Goal: Task Accomplishment & Management: Manage account settings

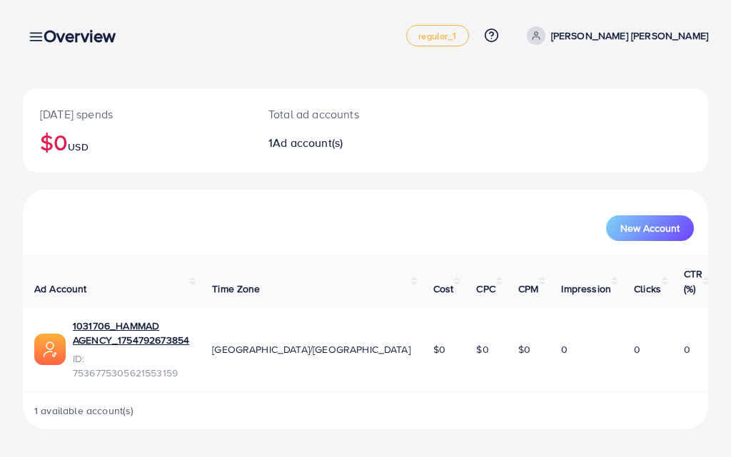
drag, startPoint x: 545, startPoint y: 332, endPoint x: 696, endPoint y: 332, distance: 150.5
click at [696, 332] on tr "1031706_HAMMAD AGENCY_1754792673854 ID: 7536775305621553159 Asia/[GEOGRAPHIC_DA…" at bounding box center [368, 349] width 691 height 85
click at [626, 239] on button "New Account" at bounding box center [650, 228] width 88 height 26
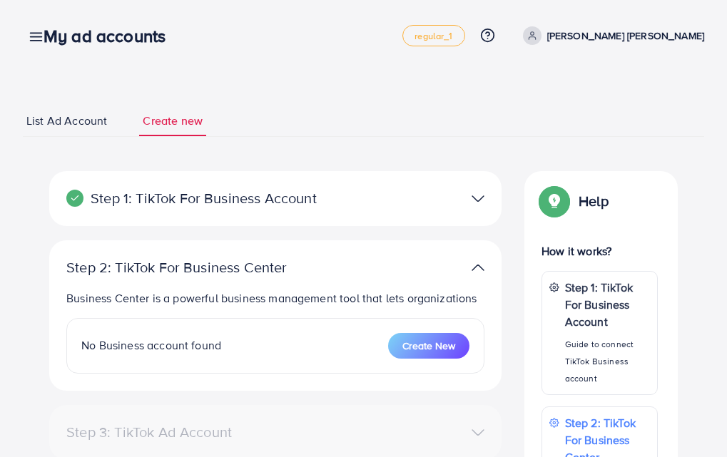
click at [36, 39] on div "My ad accounts" at bounding box center [110, 36] width 156 height 21
click at [73, 119] on span "List Ad Account" at bounding box center [66, 121] width 81 height 16
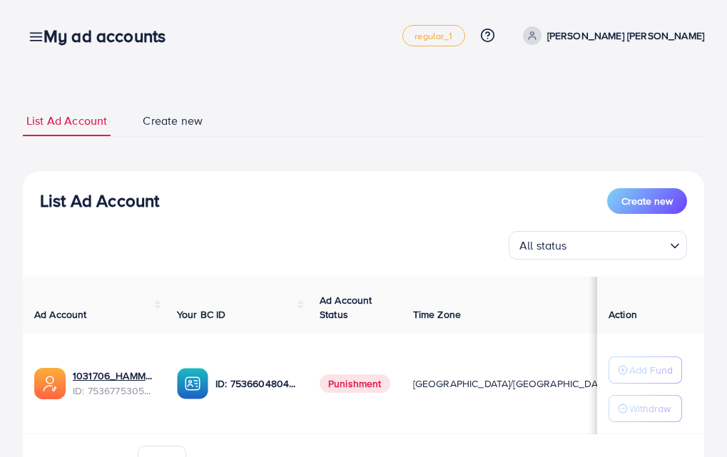
click at [347, 382] on span "Punishment" at bounding box center [355, 384] width 71 height 19
click at [349, 375] on span "Punishment" at bounding box center [355, 384] width 71 height 19
click at [161, 125] on span "Create new" at bounding box center [173, 121] width 60 height 16
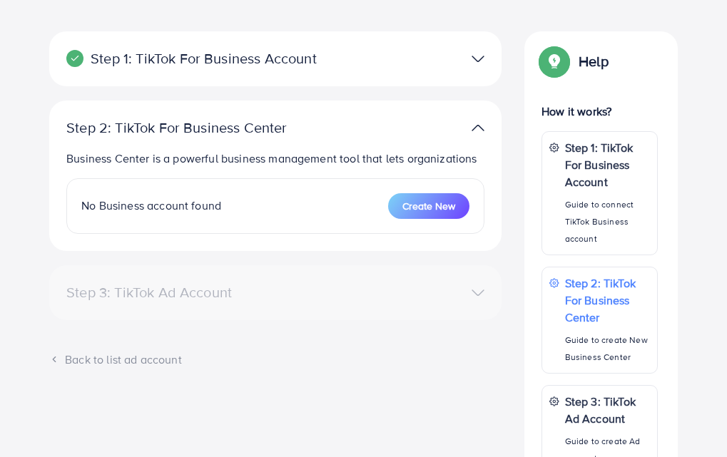
scroll to position [143, 0]
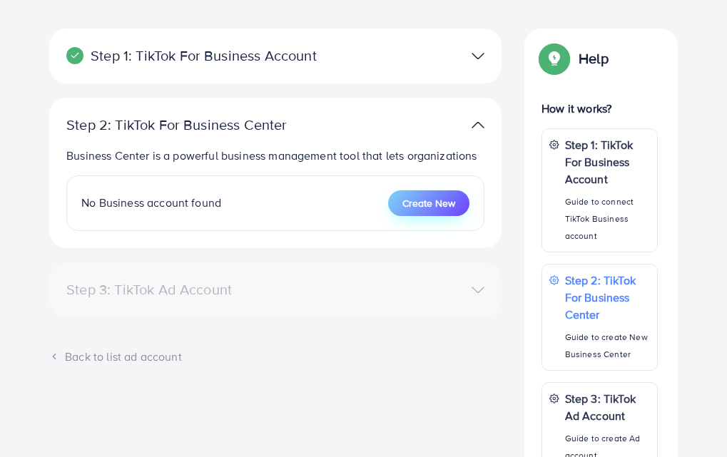
click at [416, 210] on span "Create New" at bounding box center [428, 203] width 53 height 14
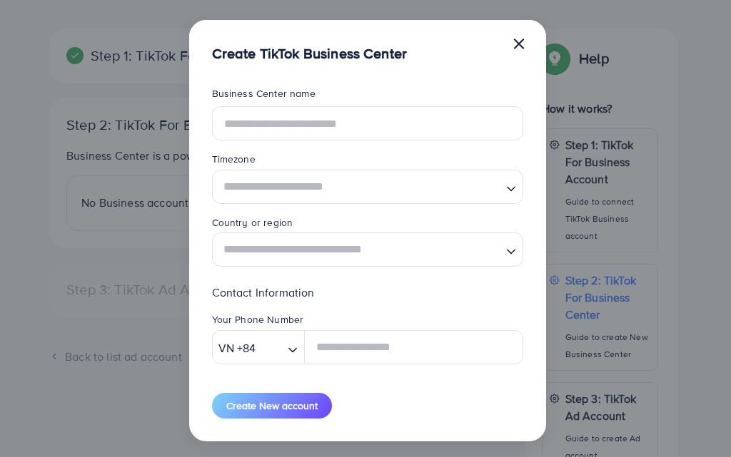
click at [513, 46] on button "×" at bounding box center [519, 43] width 14 height 29
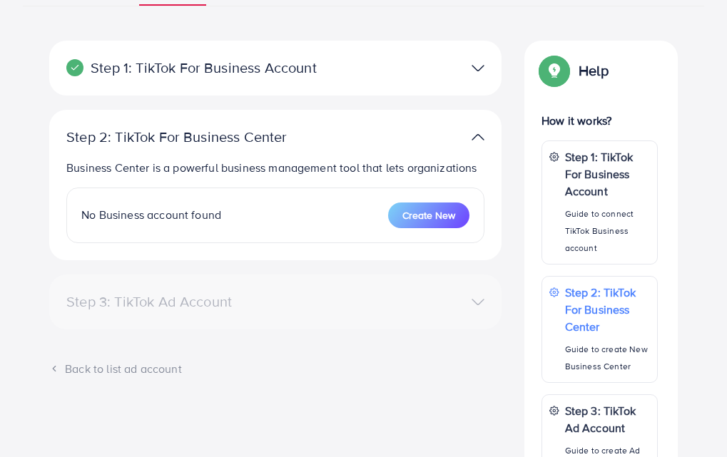
scroll to position [129, 0]
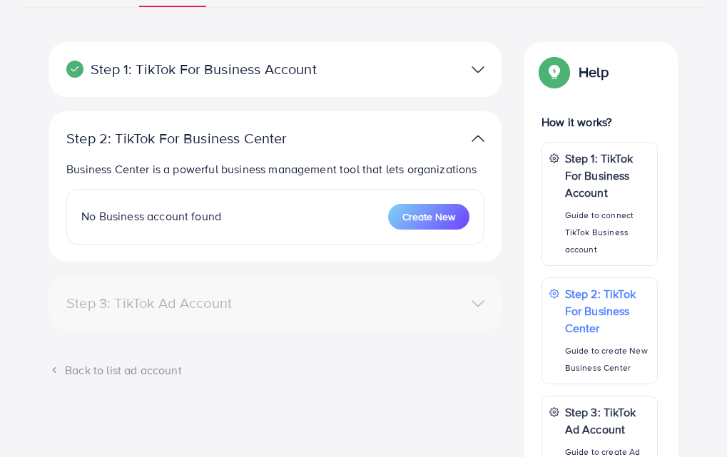
click at [201, 224] on span "No Business account found" at bounding box center [151, 216] width 140 height 16
click at [164, 225] on div "No Business account found" at bounding box center [151, 216] width 140 height 16
click at [151, 224] on span "No Business account found" at bounding box center [151, 216] width 140 height 16
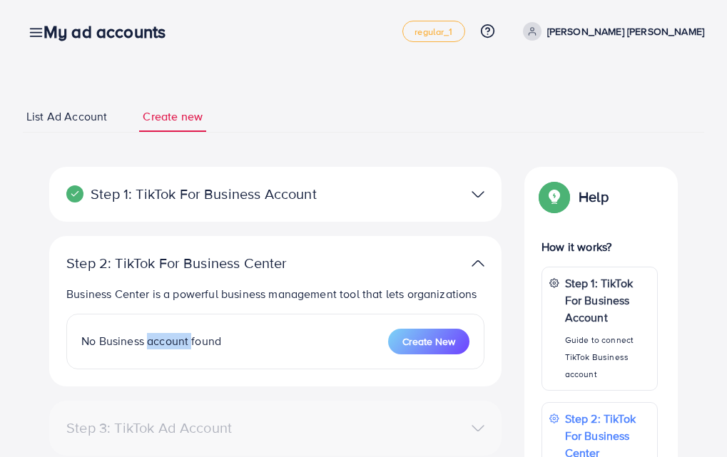
scroll to position [0, 0]
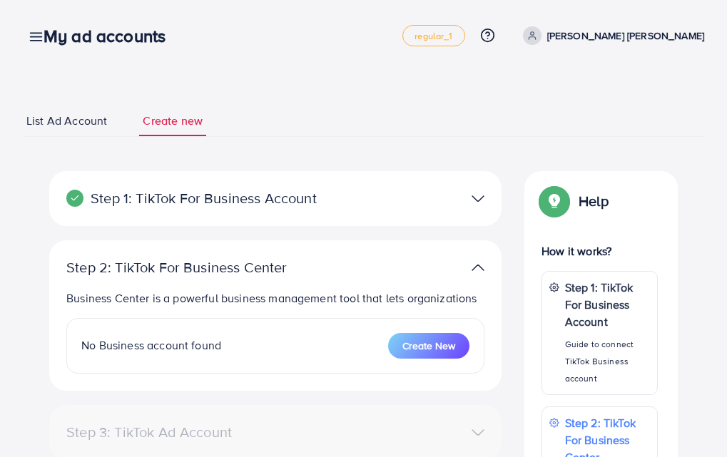
click at [250, 195] on p "Step 1: TikTok For Business Account" at bounding box center [201, 198] width 271 height 17
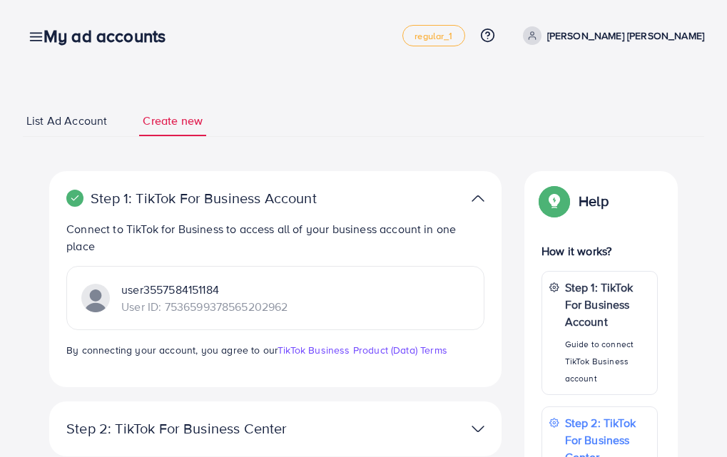
click at [201, 193] on p "Step 1: TikTok For Business Account" at bounding box center [201, 198] width 271 height 17
click at [89, 131] on link "List Ad Account" at bounding box center [67, 121] width 88 height 31
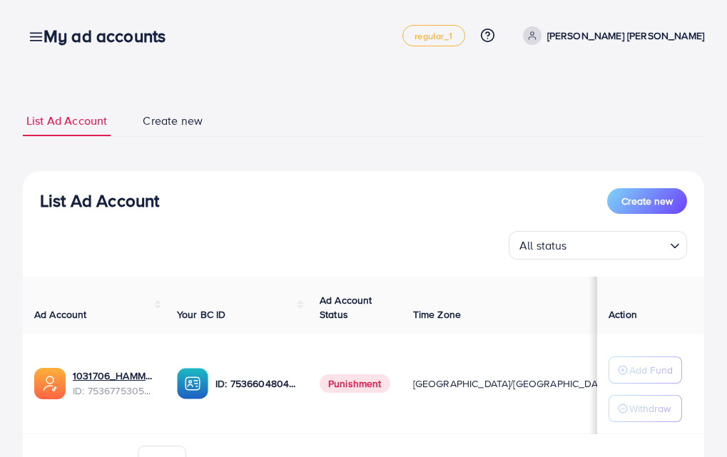
click at [25, 39] on link at bounding box center [33, 36] width 21 height 18
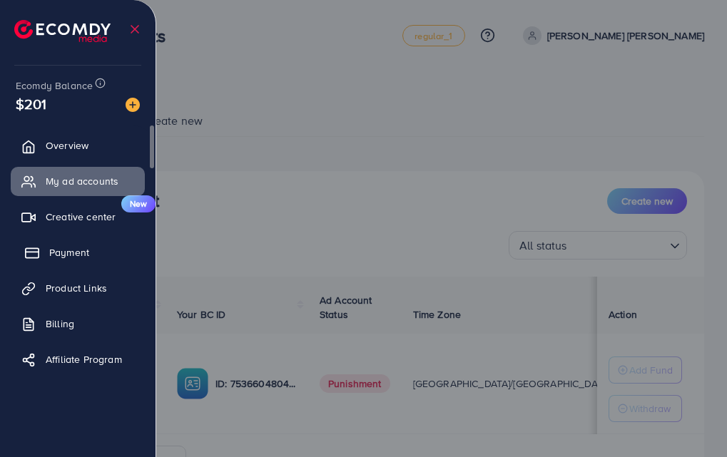
click at [69, 256] on span "Payment" at bounding box center [69, 252] width 40 height 14
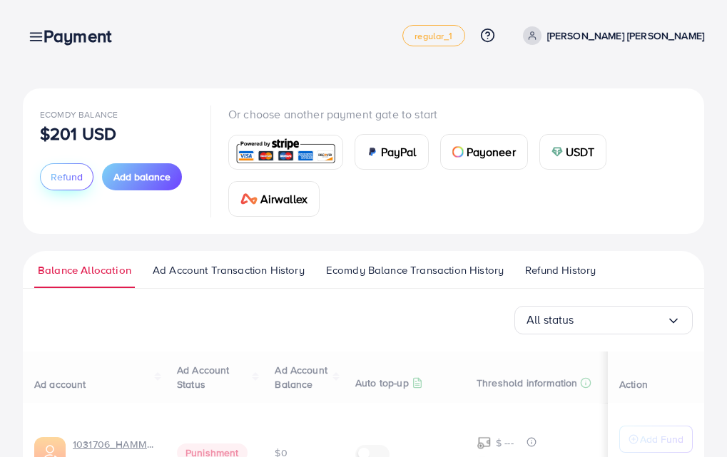
click at [69, 174] on span "Refund" at bounding box center [67, 177] width 32 height 14
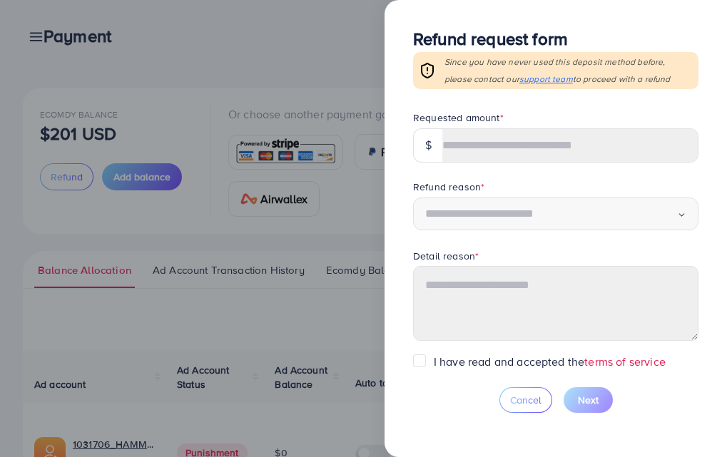
click at [428, 143] on div "$" at bounding box center [428, 145] width 30 height 34
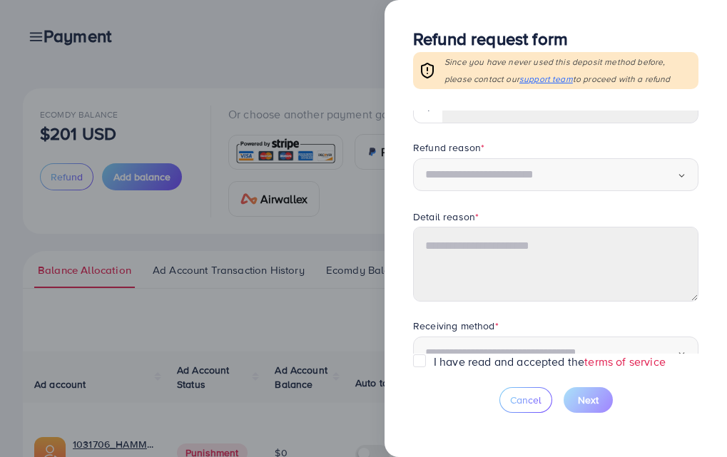
scroll to position [73, 0]
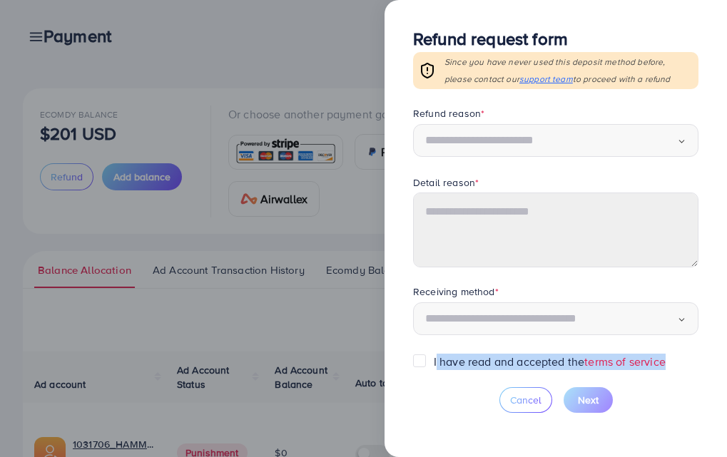
click at [416, 362] on div "Refund request form Since you have never used this deposit method before, pleas…" at bounding box center [556, 228] width 342 height 457
click at [434, 362] on label "I have read and accepted the terms of service" at bounding box center [550, 362] width 232 height 16
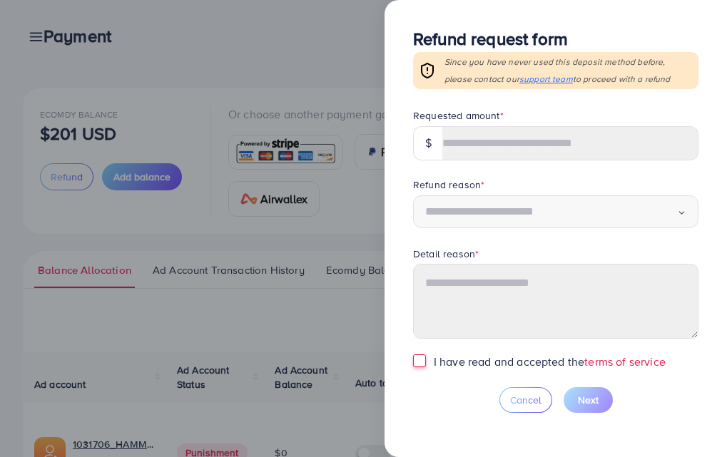
scroll to position [0, 0]
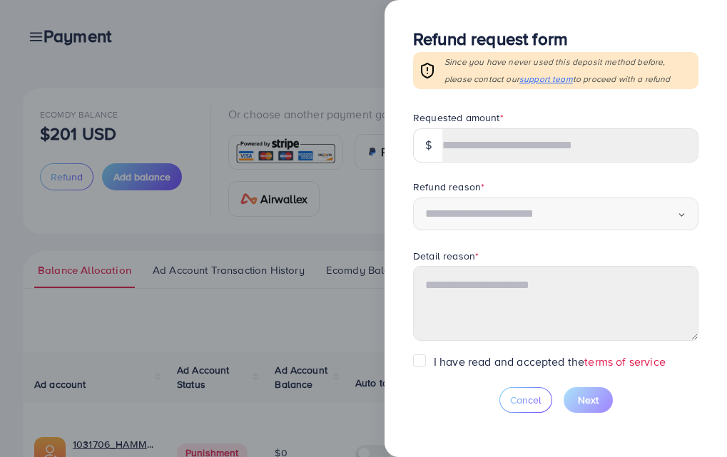
click at [333, 56] on div at bounding box center [363, 228] width 727 height 457
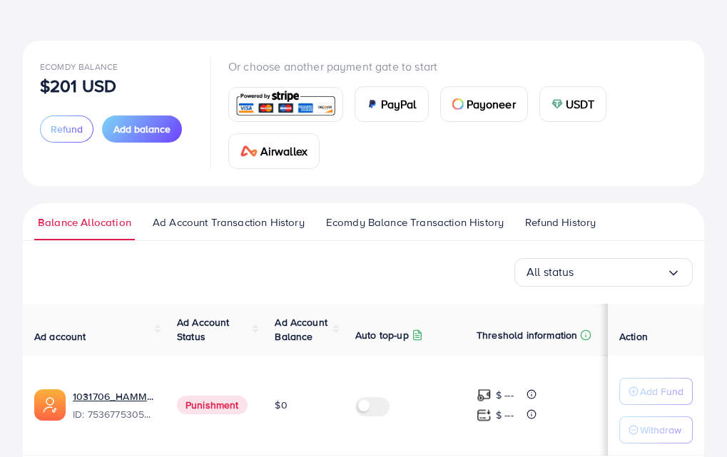
scroll to position [107, 0]
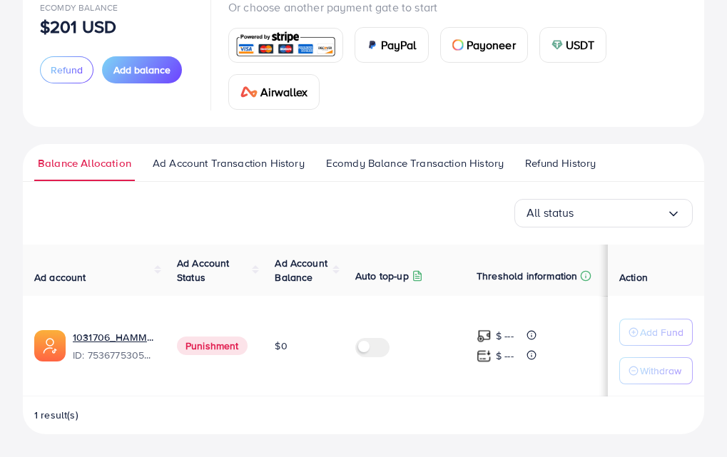
click at [559, 161] on span "Refund History" at bounding box center [560, 164] width 71 height 16
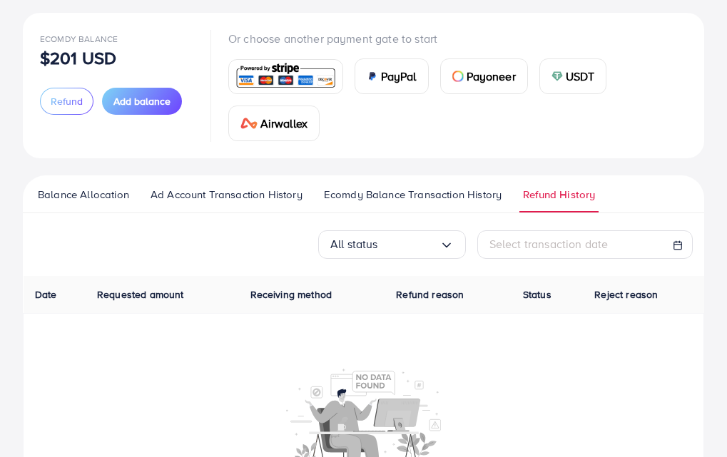
scroll to position [143, 0]
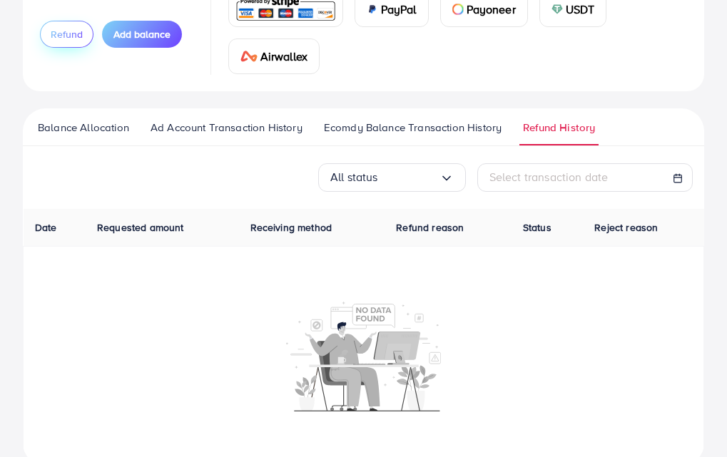
click at [73, 42] on button "Refund" at bounding box center [67, 34] width 54 height 27
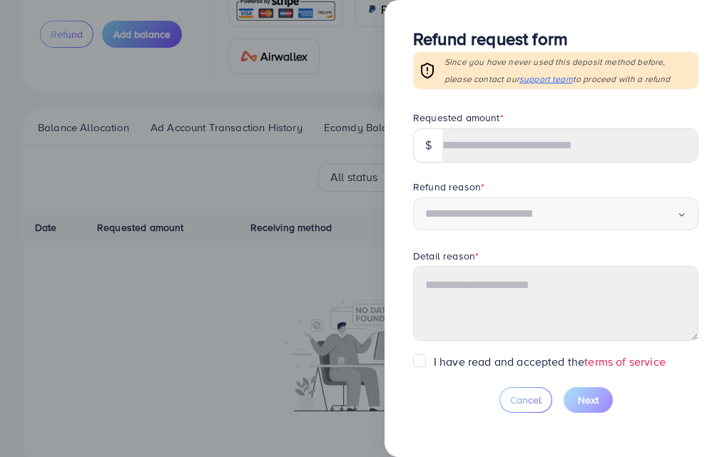
click at [427, 74] on img at bounding box center [427, 70] width 17 height 17
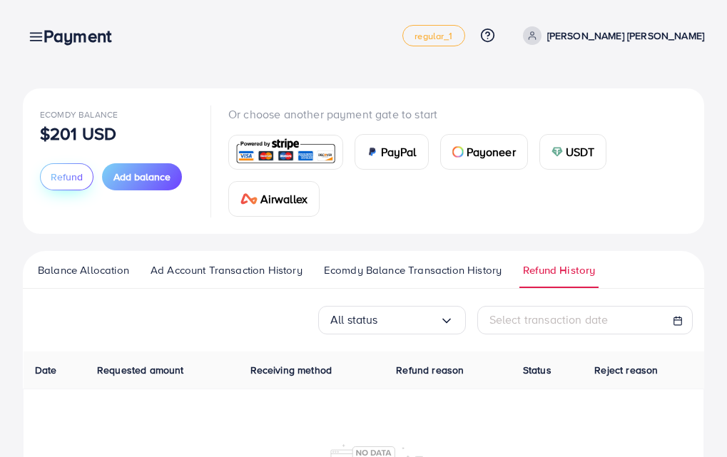
click at [76, 178] on span "Refund" at bounding box center [67, 177] width 32 height 14
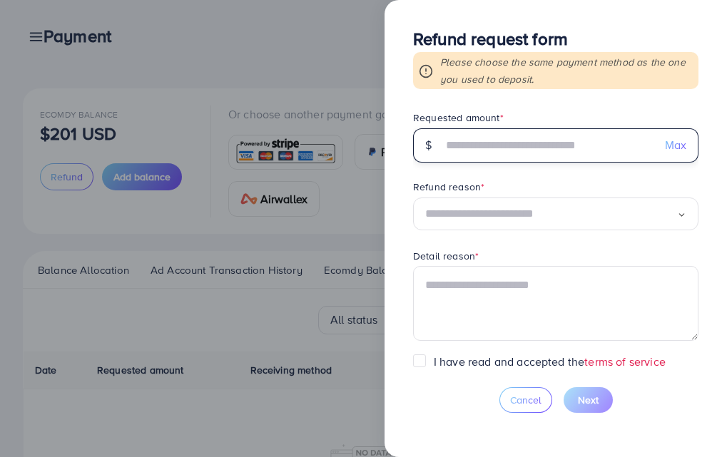
click at [550, 151] on input "text" at bounding box center [547, 145] width 211 height 34
type input "***"
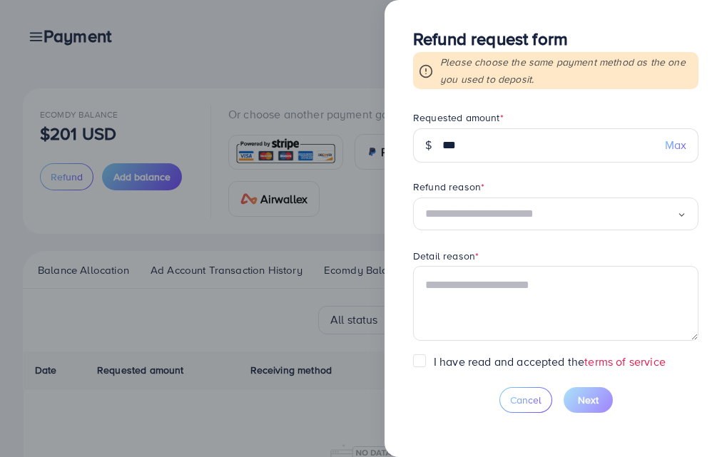
click at [476, 208] on input "Search for option" at bounding box center [551, 214] width 252 height 22
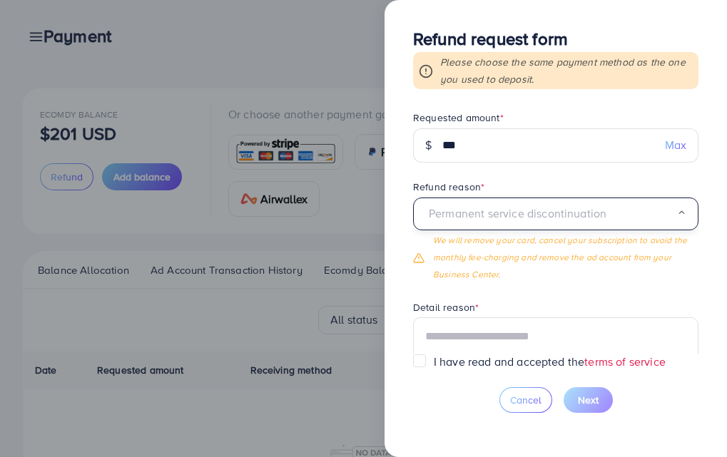
click at [539, 225] on div "Permanent service discontinuation" at bounding box center [551, 214] width 252 height 22
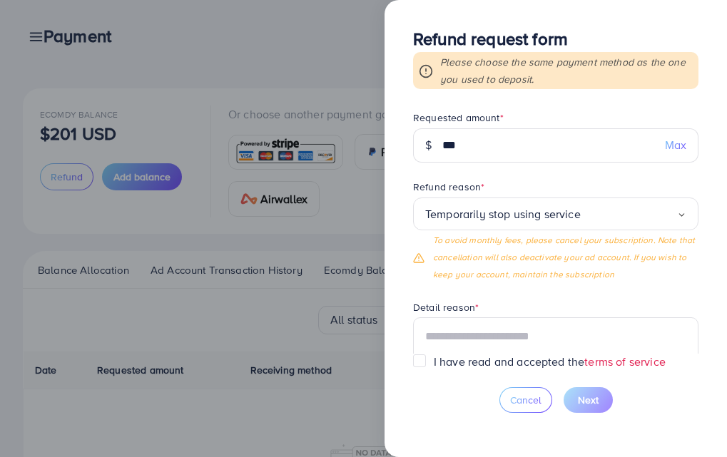
click at [511, 300] on form "Requested amount * $ *** Max Refund reason * Temporarily stop using service Loa…" at bounding box center [555, 232] width 285 height 243
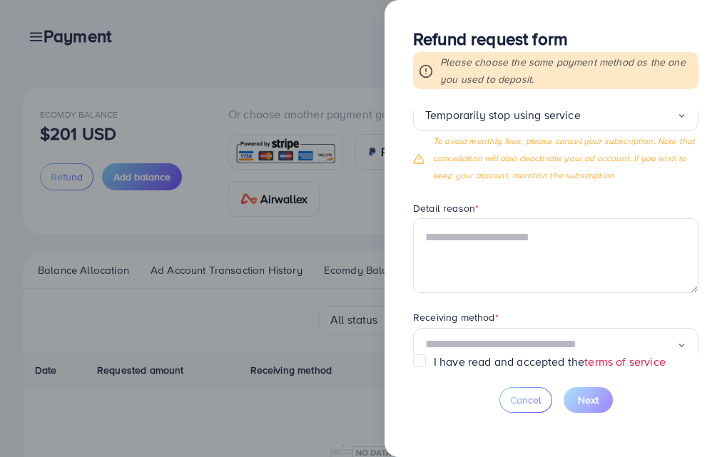
scroll to position [125, 0]
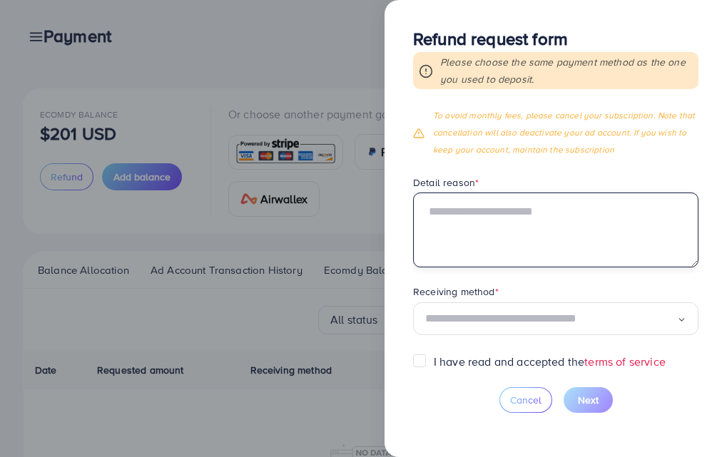
click at [479, 223] on textarea at bounding box center [555, 230] width 285 height 74
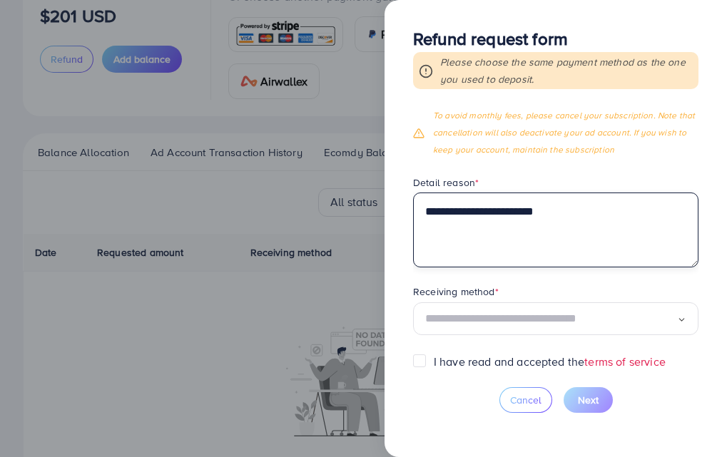
scroll to position [143, 0]
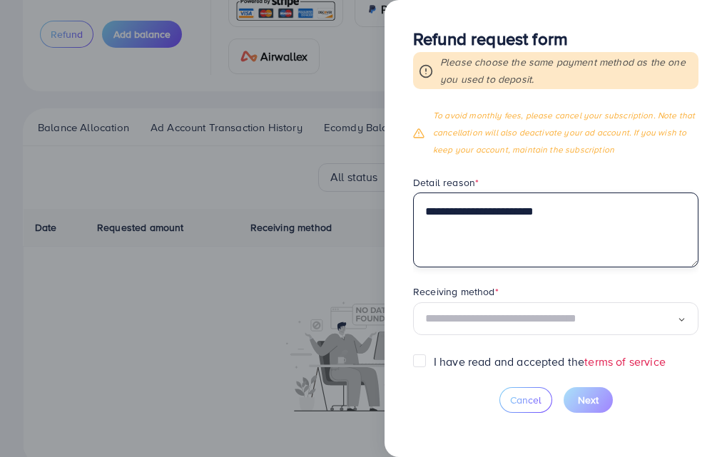
type textarea "**********"
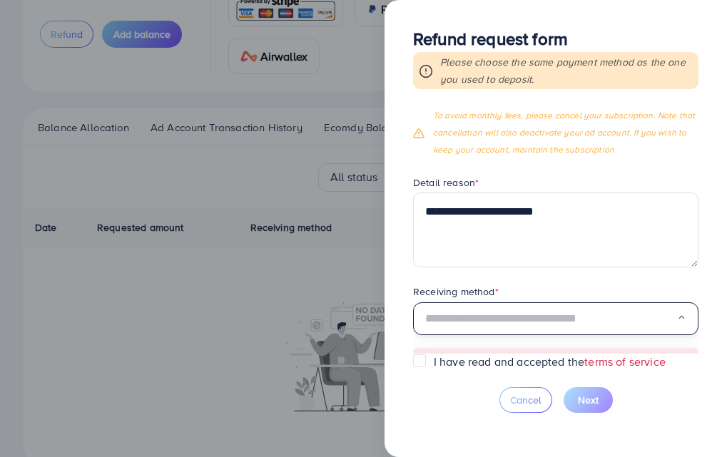
click at [465, 310] on input "Search for option" at bounding box center [551, 319] width 252 height 22
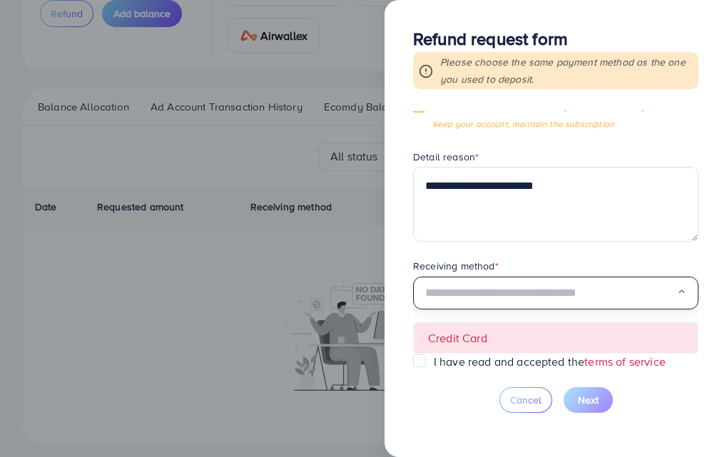
scroll to position [174, 0]
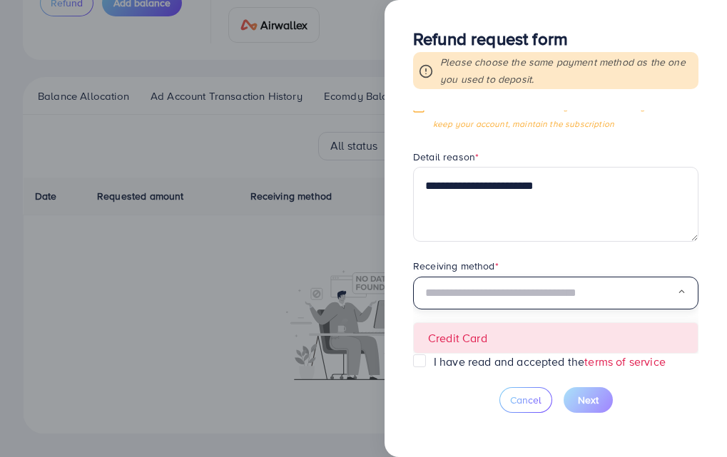
click at [463, 332] on form "**********" at bounding box center [555, 232] width 285 height 243
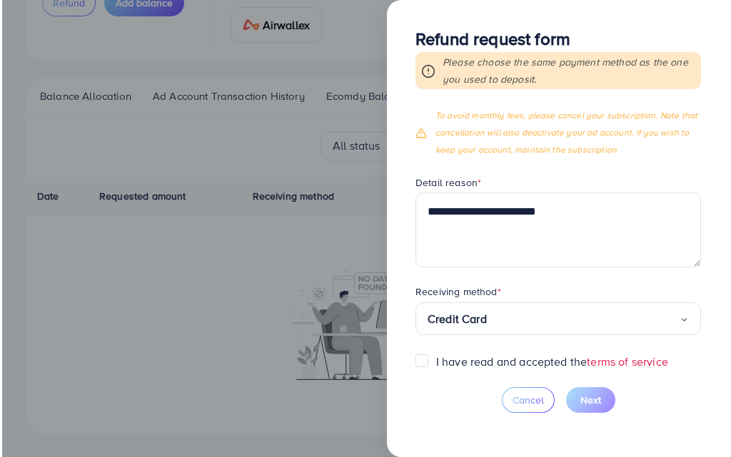
scroll to position [125, 0]
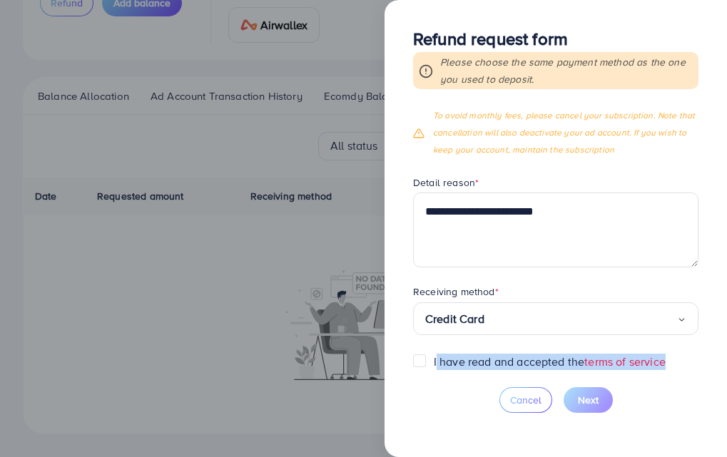
click at [416, 360] on div "**********" at bounding box center [556, 228] width 342 height 457
click at [434, 360] on label "I have read and accepted the terms of service" at bounding box center [550, 362] width 232 height 16
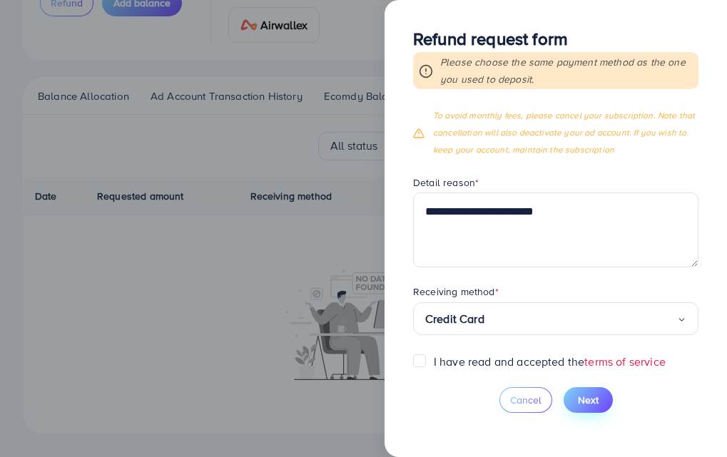
click at [588, 397] on span "Next" at bounding box center [588, 400] width 21 height 14
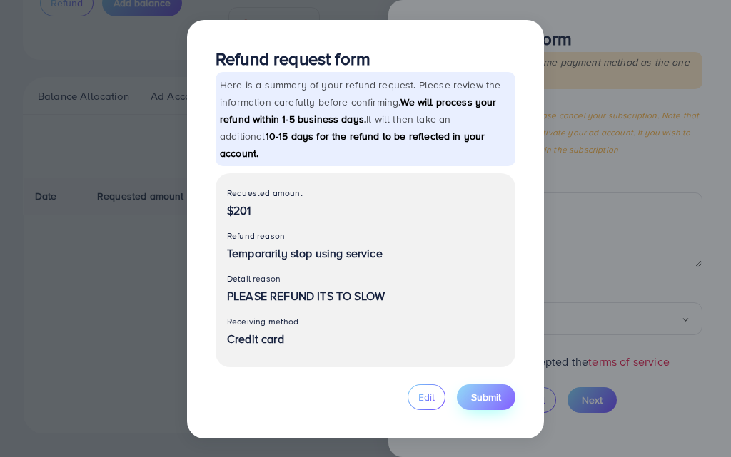
click at [488, 390] on span "Submit" at bounding box center [486, 397] width 30 height 14
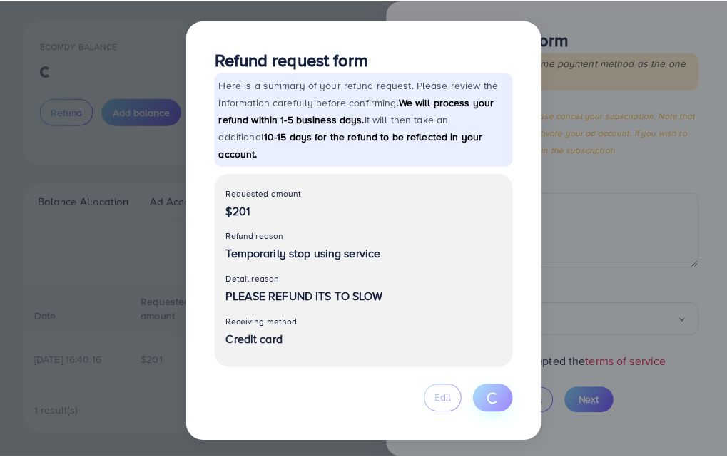
scroll to position [72, 0]
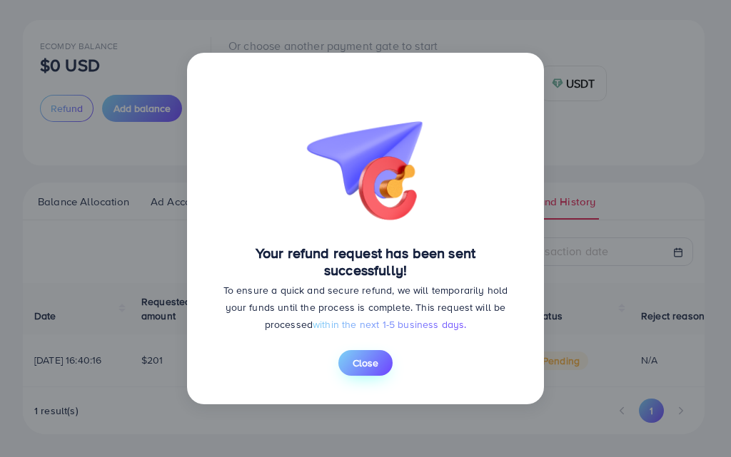
click at [362, 367] on span "Close" at bounding box center [365, 363] width 26 height 14
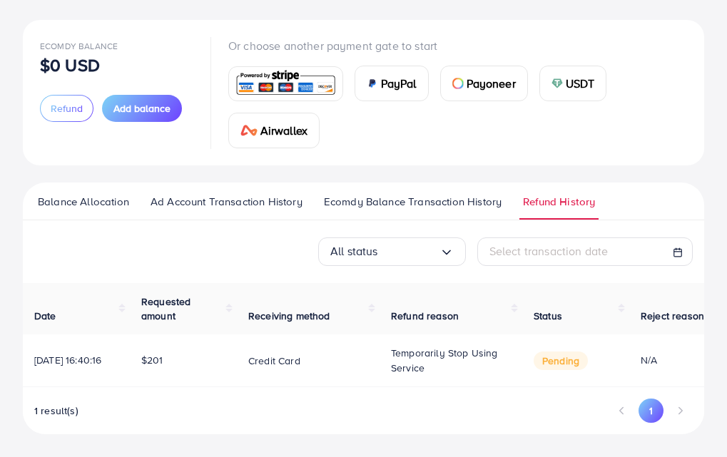
drag, startPoint x: 300, startPoint y: 387, endPoint x: 526, endPoint y: 390, distance: 225.5
click at [526, 390] on div "Date Requested amount Receiving method Refund reason Status Reject reason 10/08…" at bounding box center [363, 358] width 681 height 151
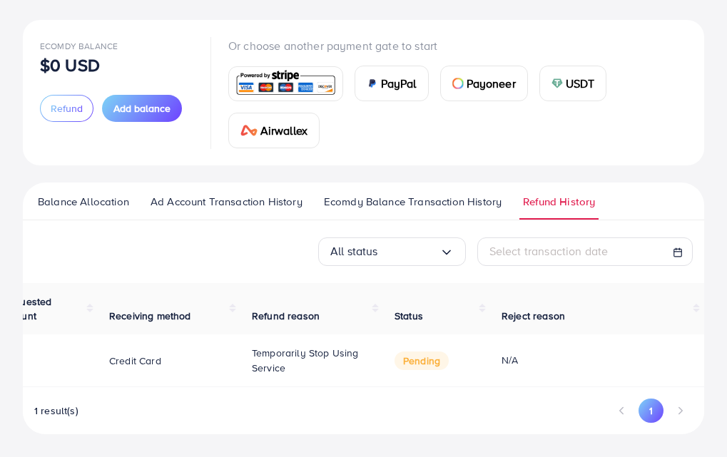
scroll to position [0, 0]
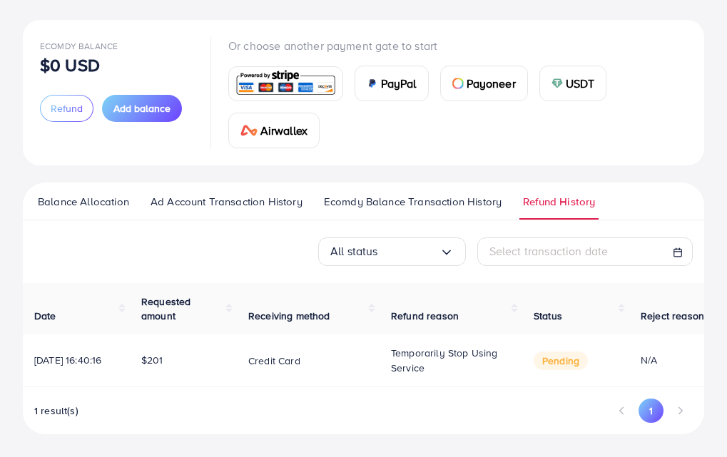
click at [159, 360] on span "$201" at bounding box center [152, 360] width 22 height 14
click at [285, 358] on p "Credit card" at bounding box center [274, 360] width 52 height 17
click at [419, 366] on span "Temporarily stop using service" at bounding box center [444, 360] width 107 height 29
click at [443, 198] on span "Ecomdy Balance Transaction History" at bounding box center [413, 202] width 178 height 16
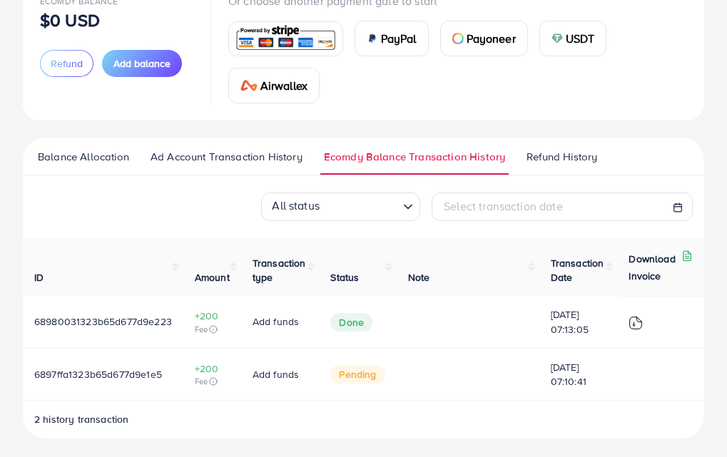
scroll to position [118, 0]
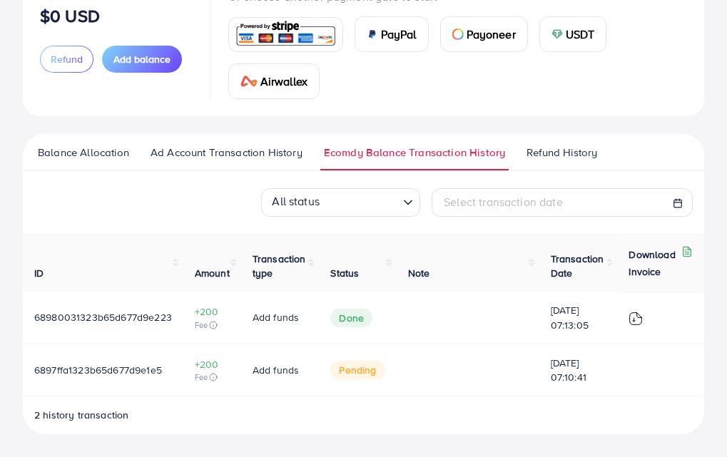
click at [281, 153] on span "Ad Account Transaction History" at bounding box center [227, 153] width 152 height 16
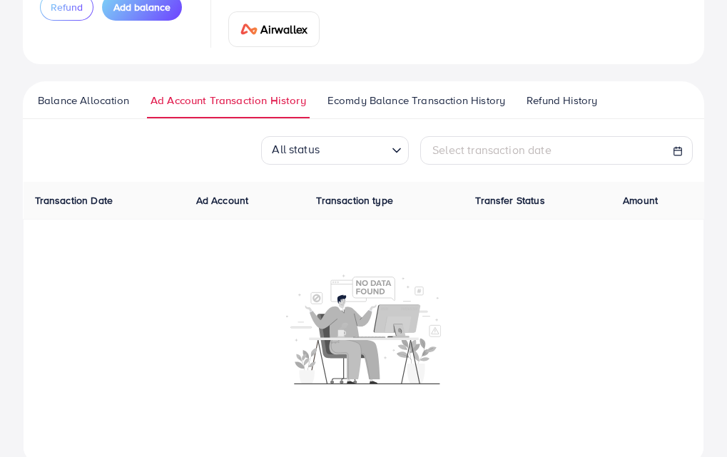
scroll to position [203, 0]
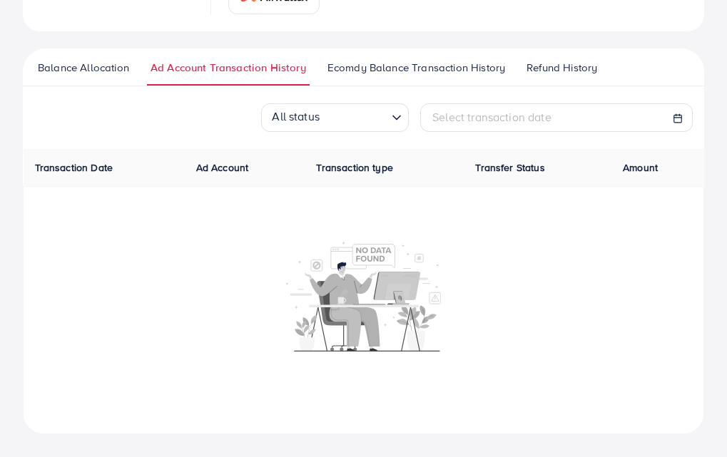
click at [123, 60] on ul "Balance Allocation Ad Account Transaction History Ecomdy Balance Transaction Hi…" at bounding box center [363, 68] width 681 height 38
click at [93, 68] on span "Balance Allocation" at bounding box center [83, 68] width 91 height 16
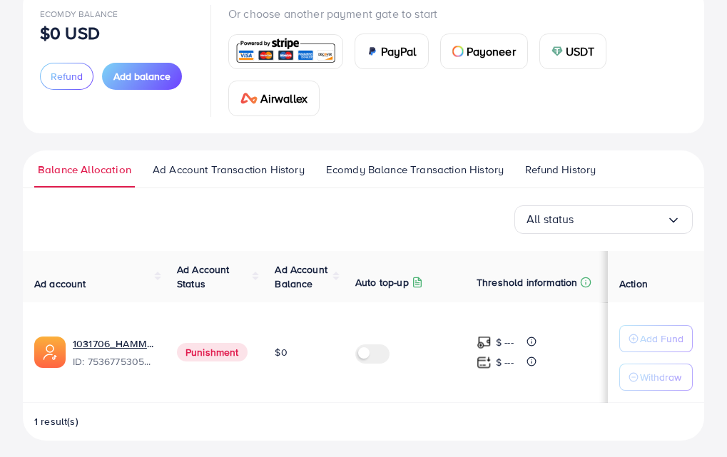
scroll to position [107, 0]
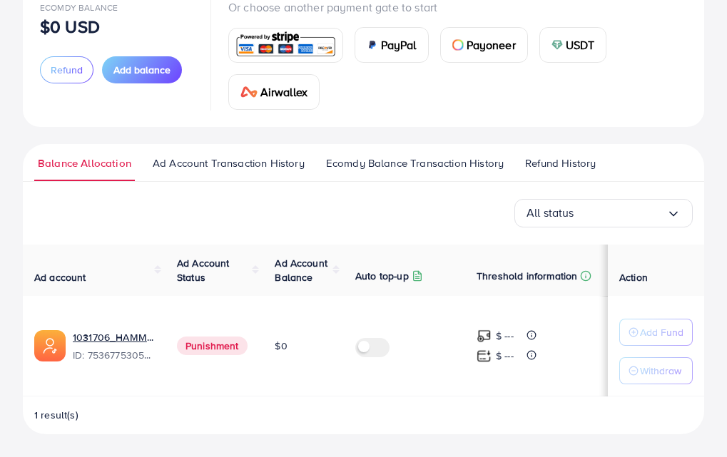
click at [134, 85] on div "Ecomdy Balance $0 USD Refund Add balance" at bounding box center [116, 54] width 153 height 111
click at [133, 81] on button "Add balance" at bounding box center [142, 69] width 80 height 27
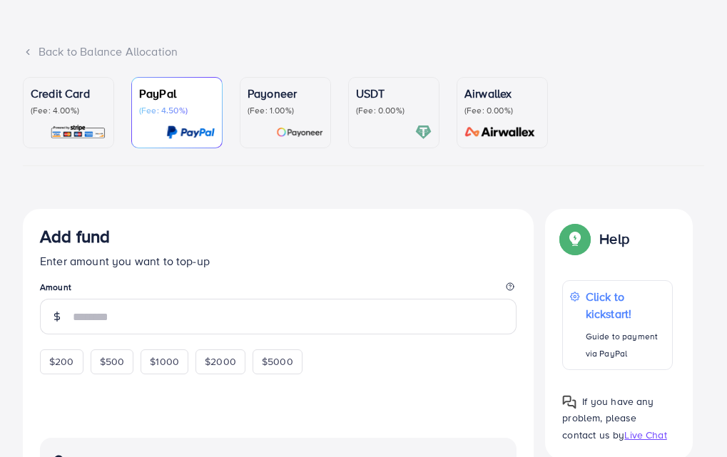
scroll to position [53, 0]
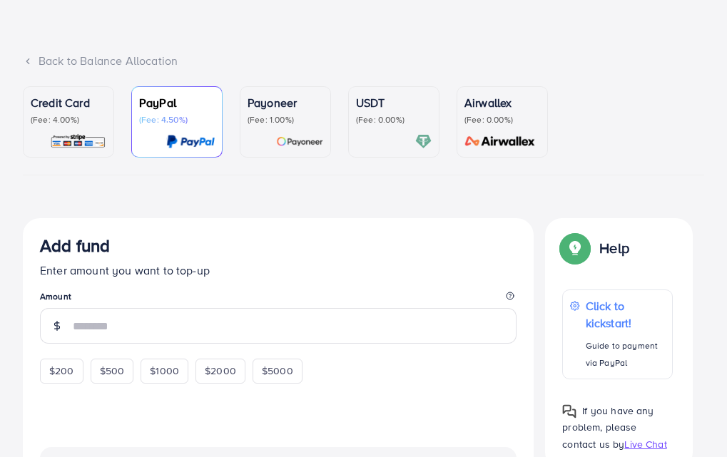
click at [81, 115] on p "(Fee: 4.00%)" at bounding box center [69, 119] width 76 height 11
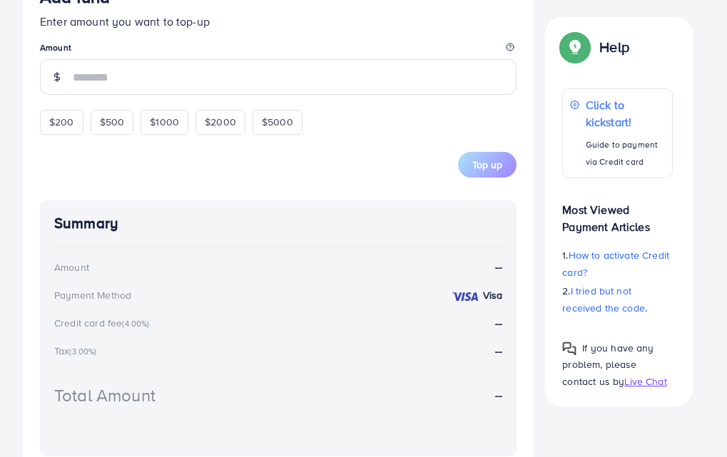
scroll to position [597, 0]
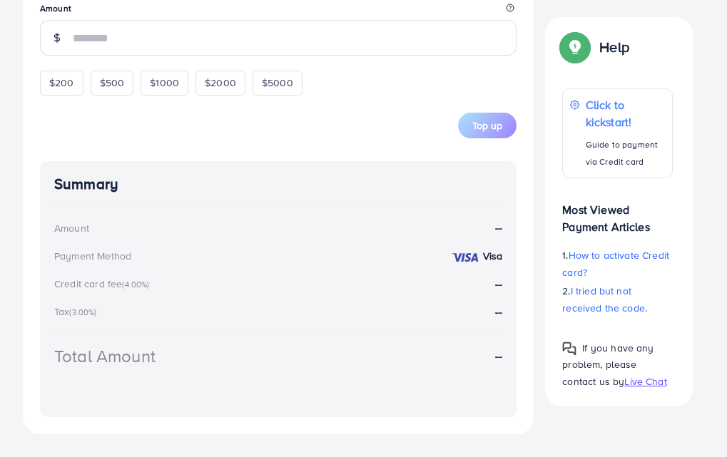
click at [483, 258] on strong "Visa" at bounding box center [493, 256] width 20 height 14
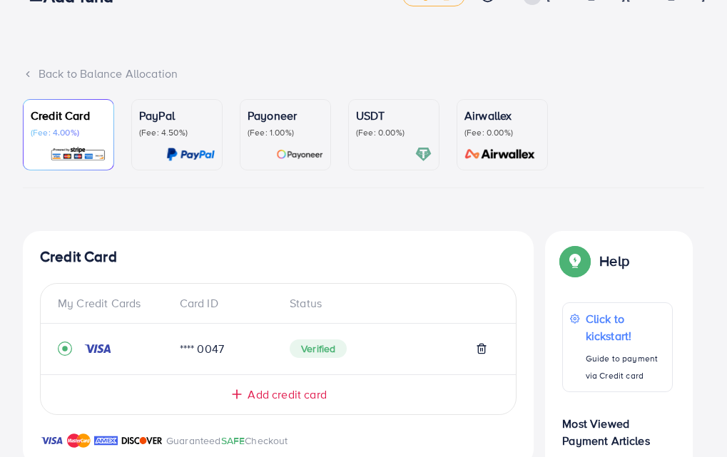
scroll to position [0, 0]
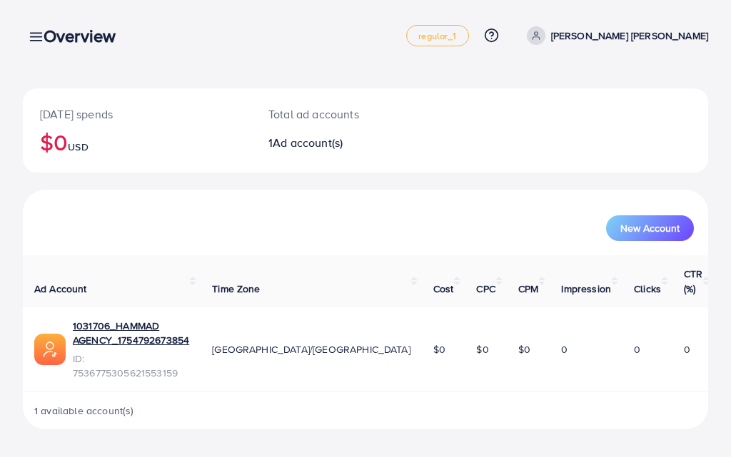
click at [32, 33] on div "Overview" at bounding box center [85, 36] width 106 height 21
click at [40, 39] on div "Overview" at bounding box center [85, 36] width 106 height 21
click at [29, 39] on icon at bounding box center [36, 36] width 15 height 15
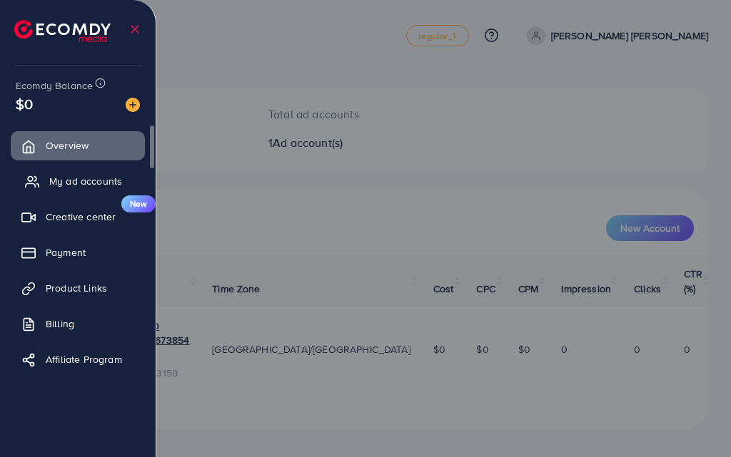
click at [91, 183] on span "My ad accounts" at bounding box center [85, 181] width 73 height 14
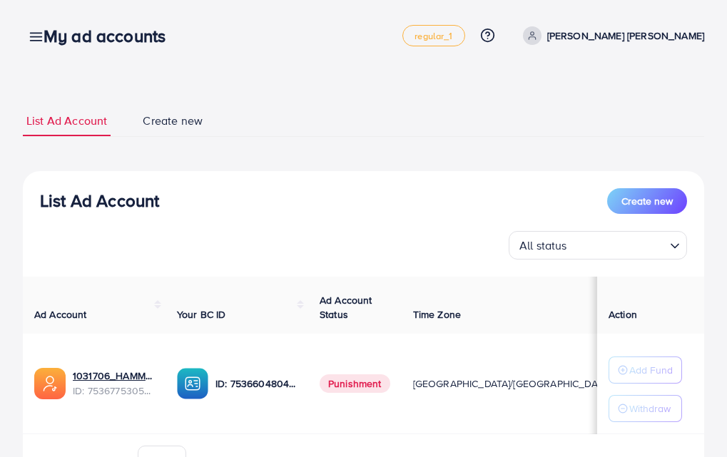
click at [32, 39] on div "My ad accounts" at bounding box center [110, 36] width 156 height 21
click at [31, 37] on line at bounding box center [36, 37] width 11 height 0
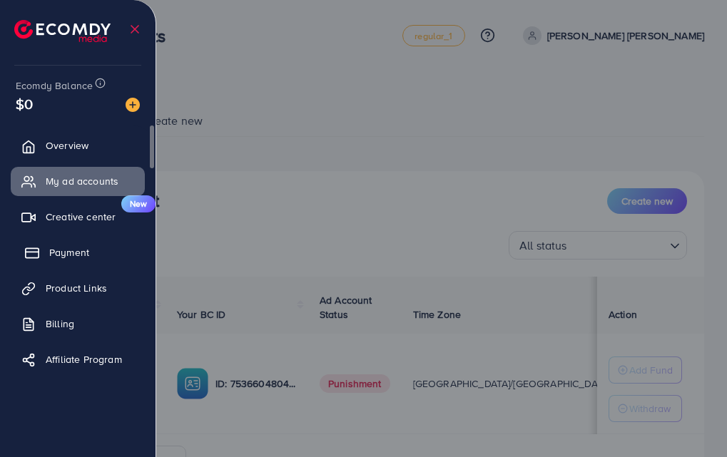
click at [104, 257] on link "Payment" at bounding box center [78, 252] width 134 height 29
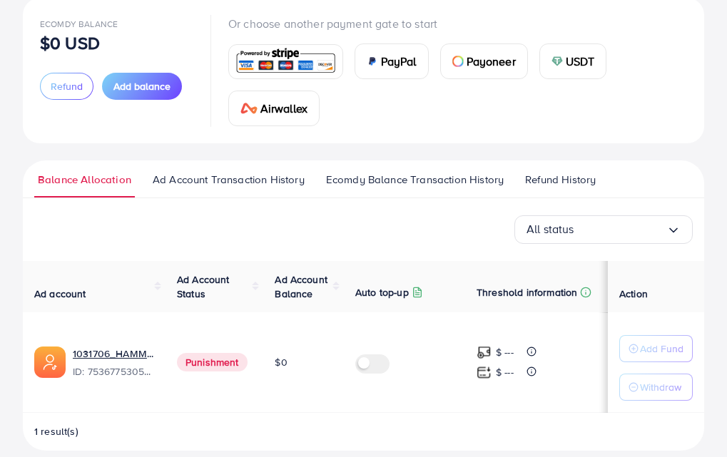
scroll to position [107, 0]
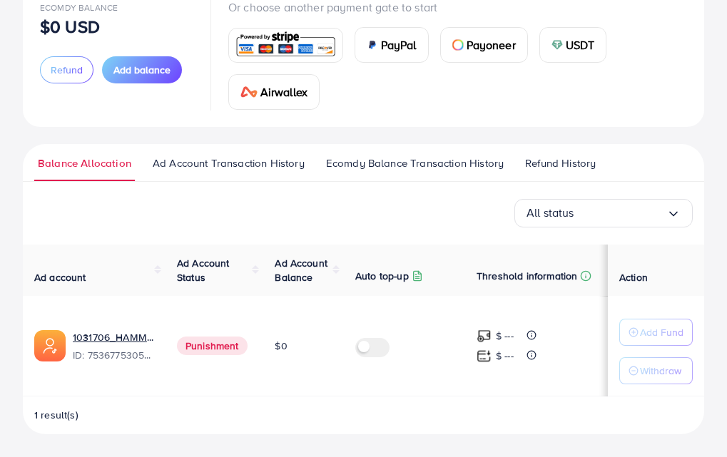
click at [219, 167] on span "Ad Account Transaction History" at bounding box center [229, 164] width 152 height 16
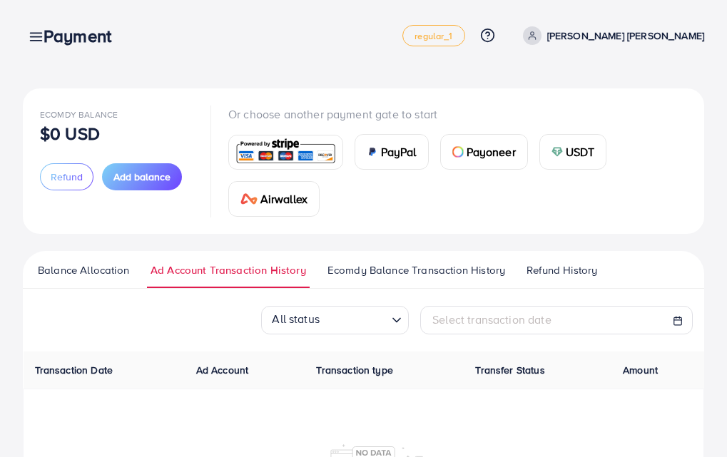
click at [391, 268] on span "Ecomdy Balance Transaction History" at bounding box center [416, 271] width 178 height 16
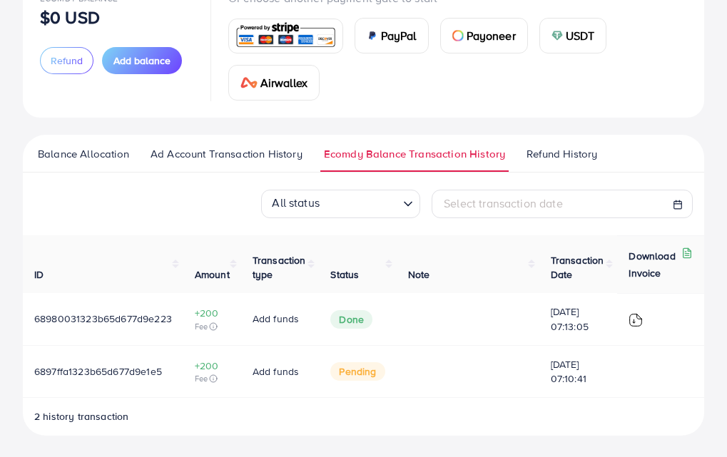
scroll to position [118, 0]
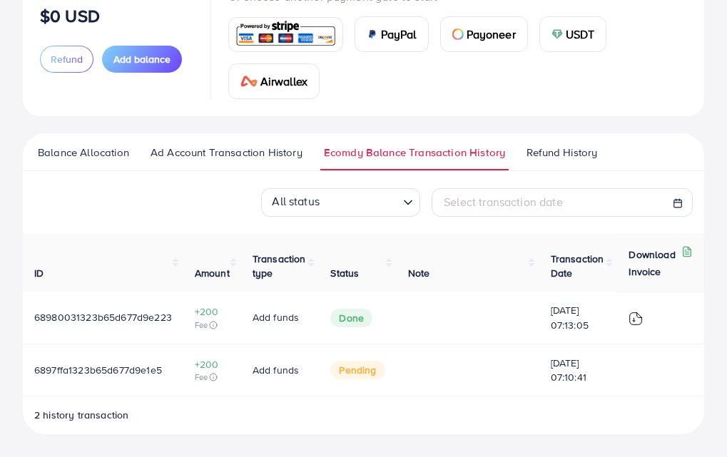
click at [548, 159] on span "Refund History" at bounding box center [562, 153] width 71 height 16
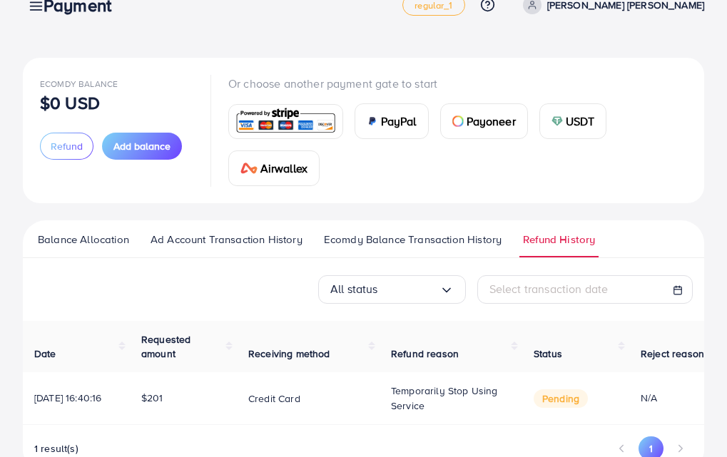
scroll to position [72, 0]
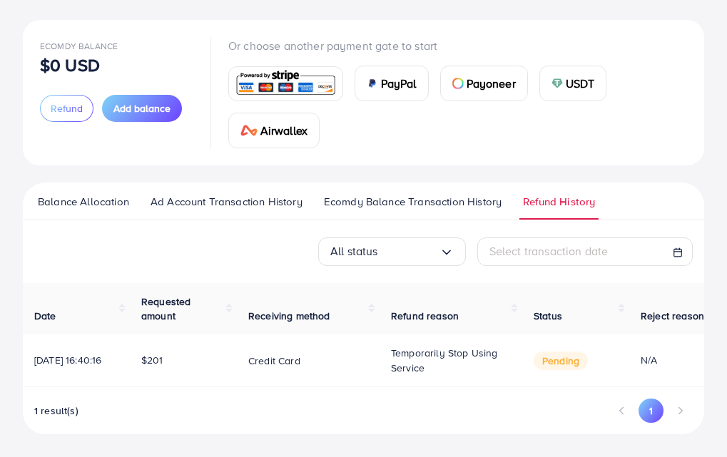
click at [541, 357] on span "pending" at bounding box center [561, 361] width 54 height 19
click at [550, 360] on span "pending" at bounding box center [561, 361] width 54 height 19
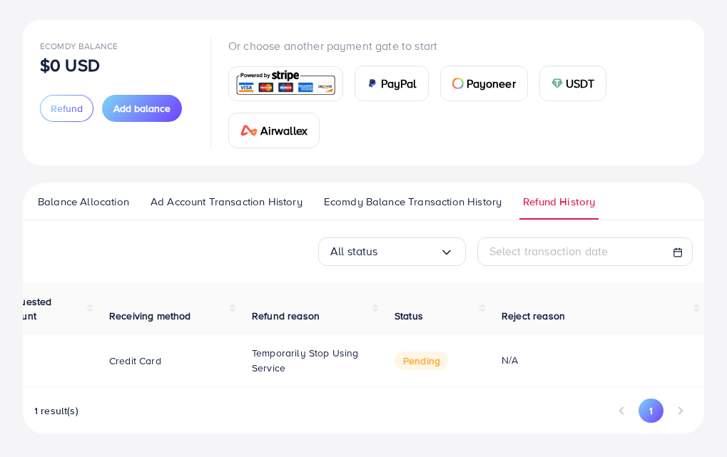
scroll to position [0, 0]
